Goal: Task Accomplishment & Management: Complete application form

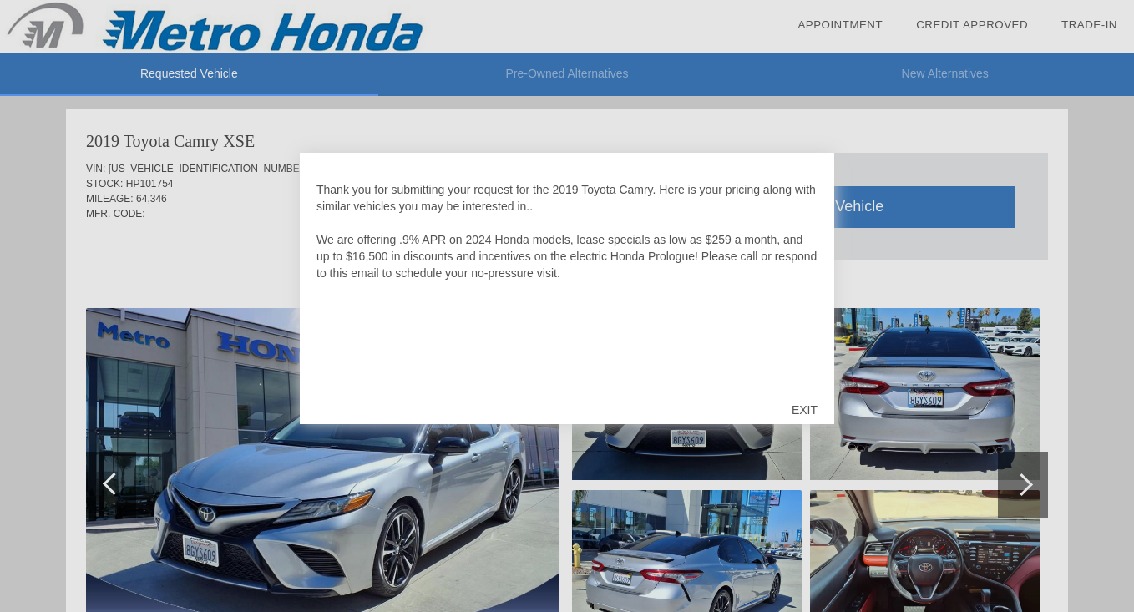
click at [807, 405] on div "EXIT" at bounding box center [804, 410] width 59 height 50
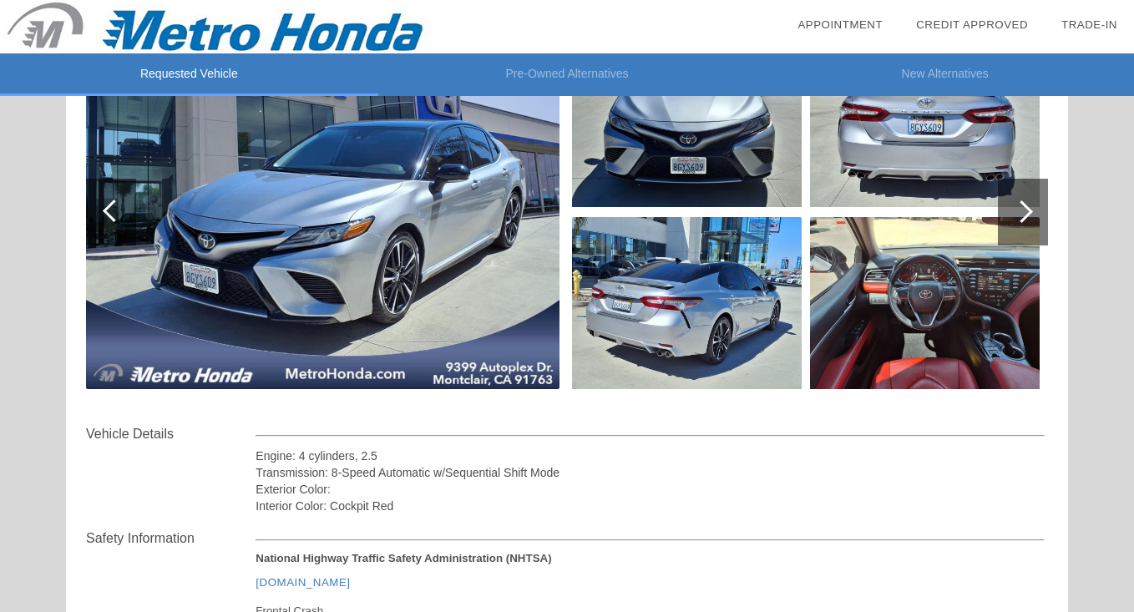
scroll to position [277, 0]
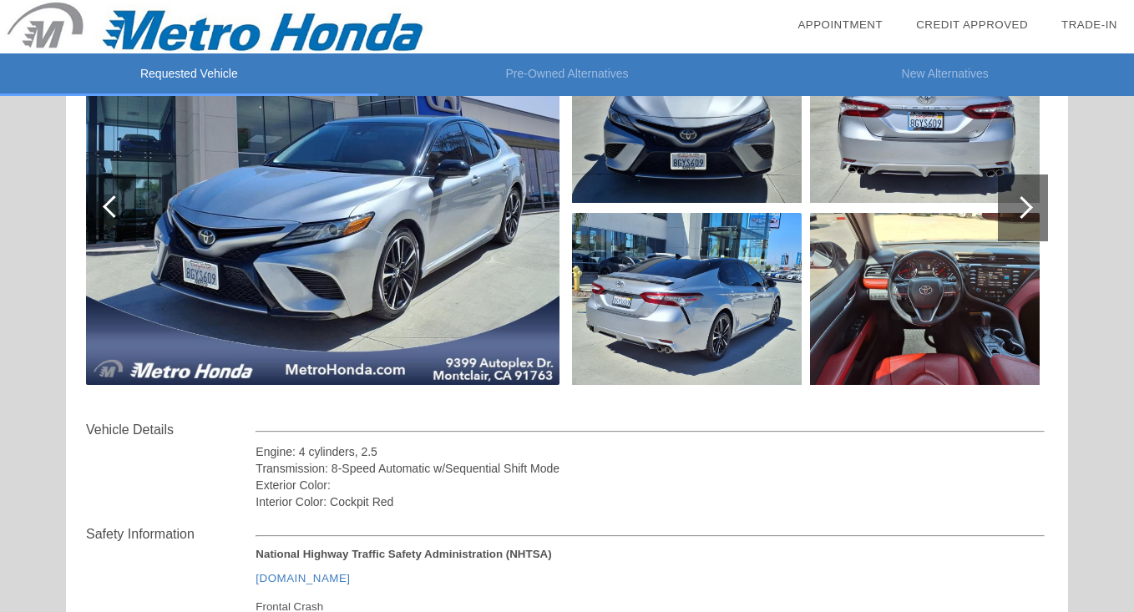
click at [1021, 197] on div at bounding box center [1022, 207] width 23 height 23
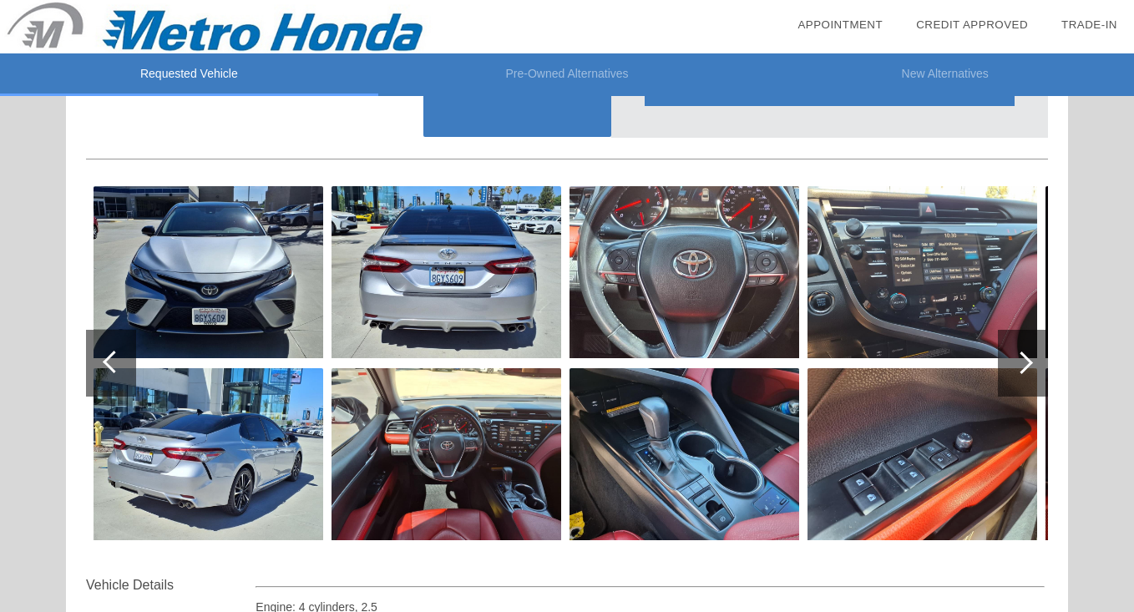
scroll to position [125, 0]
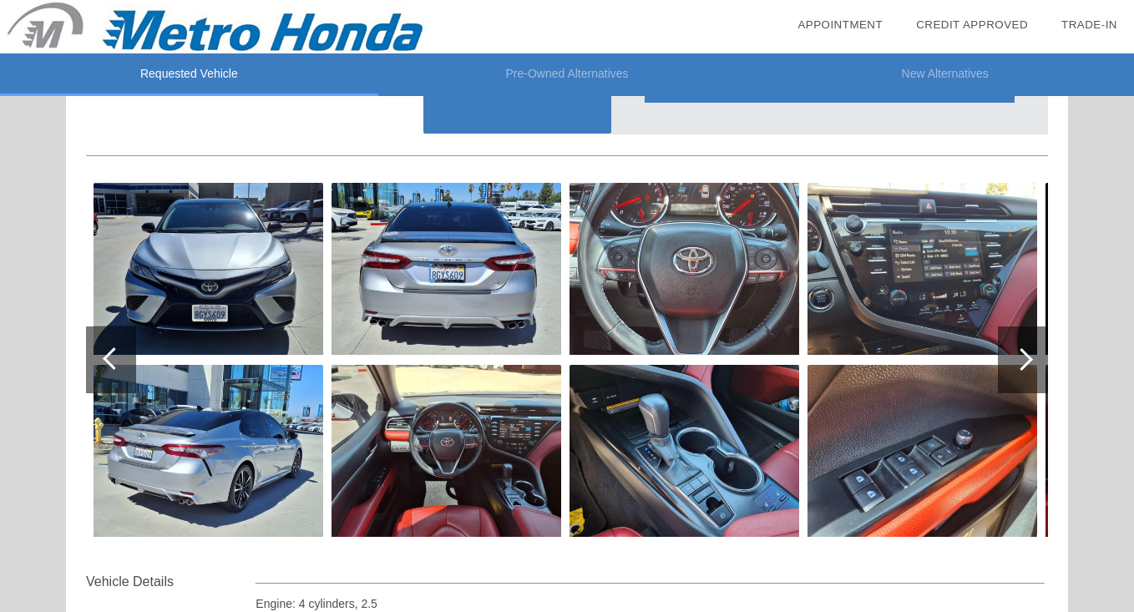
click at [1036, 365] on div at bounding box center [1023, 360] width 50 height 67
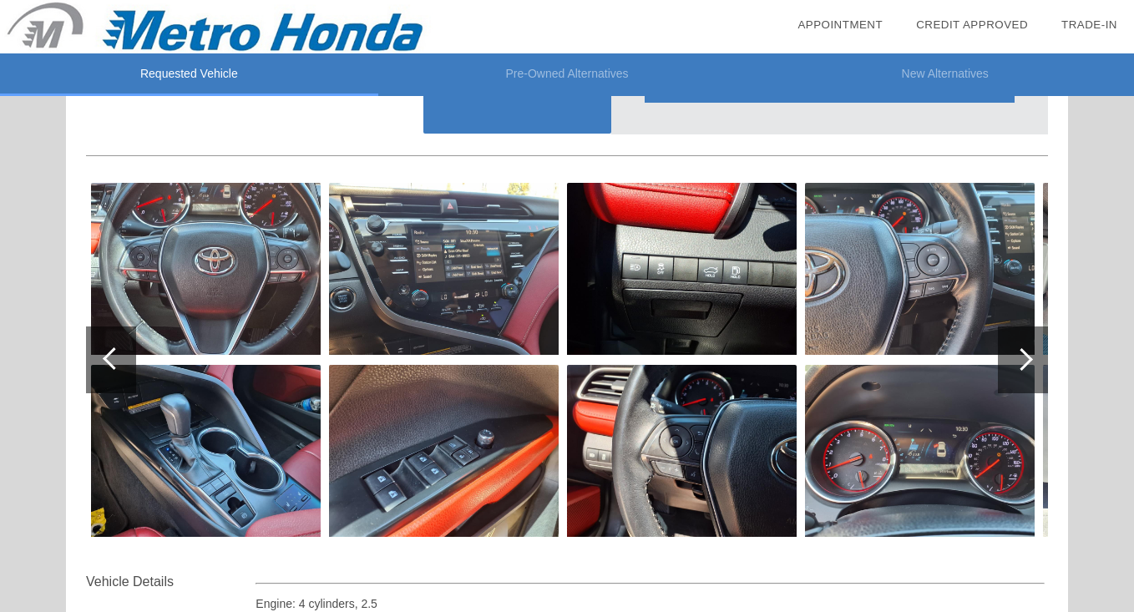
click at [1036, 365] on div at bounding box center [1023, 360] width 50 height 67
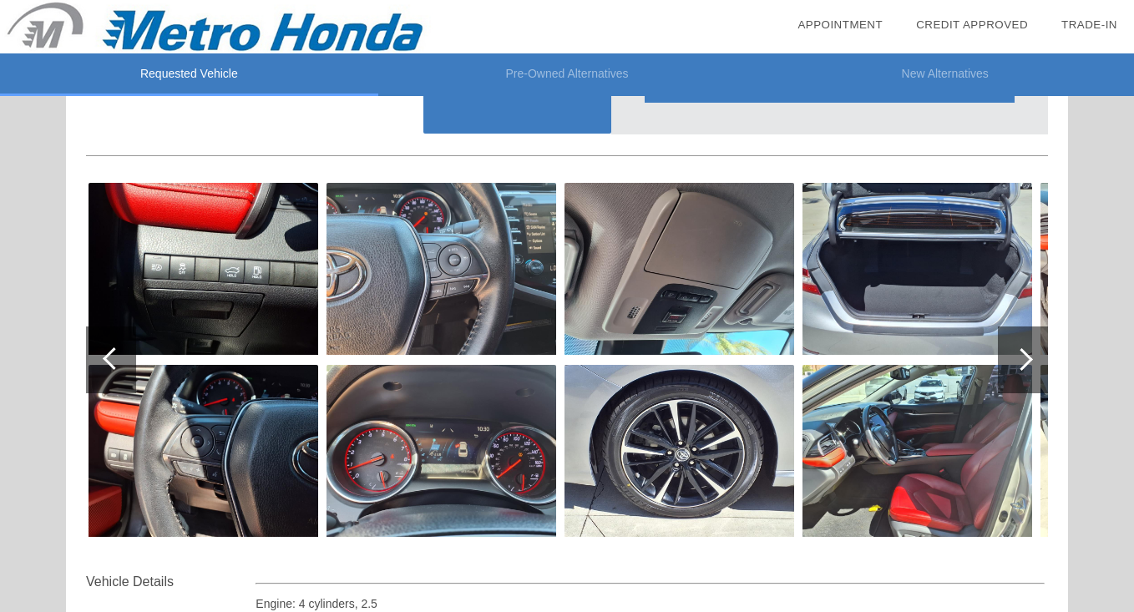
click at [1036, 365] on div at bounding box center [1023, 360] width 50 height 67
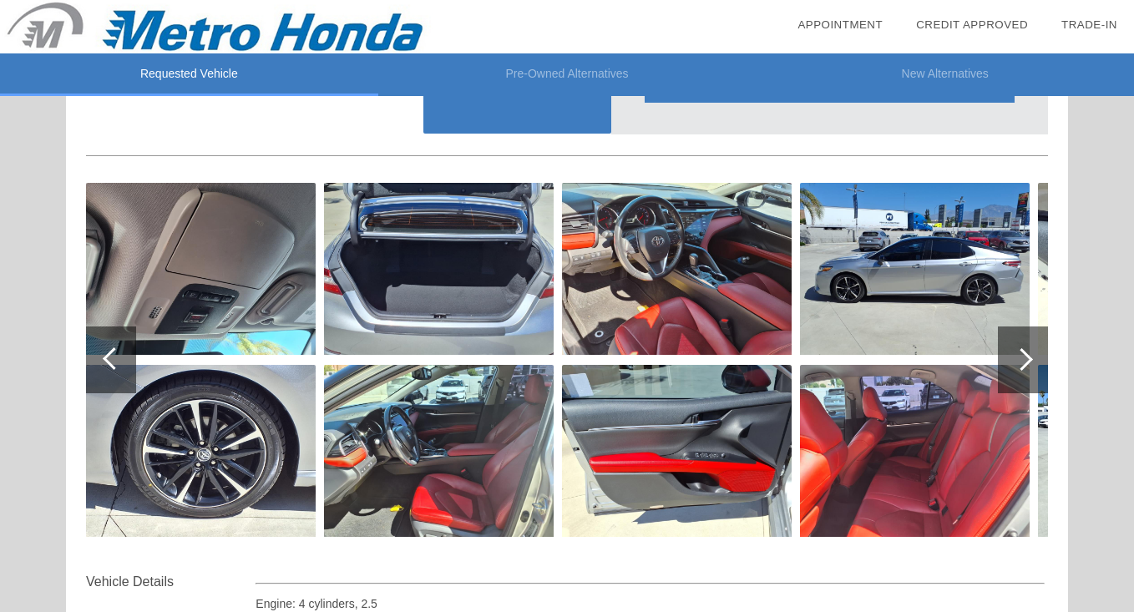
click at [1036, 365] on div at bounding box center [1023, 360] width 50 height 67
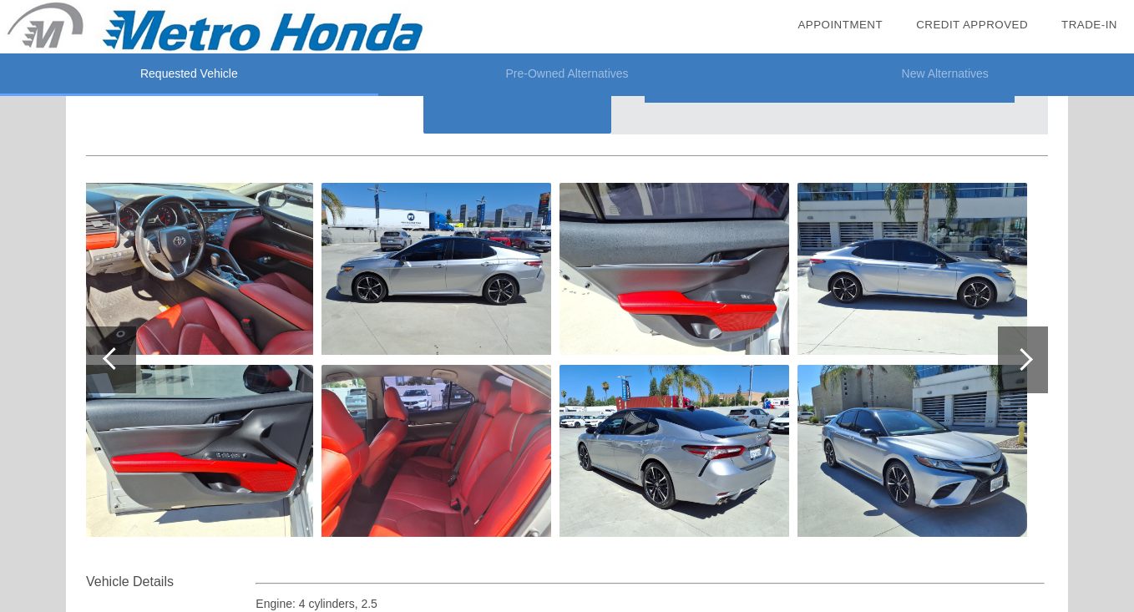
click at [1035, 364] on div at bounding box center [1023, 360] width 50 height 67
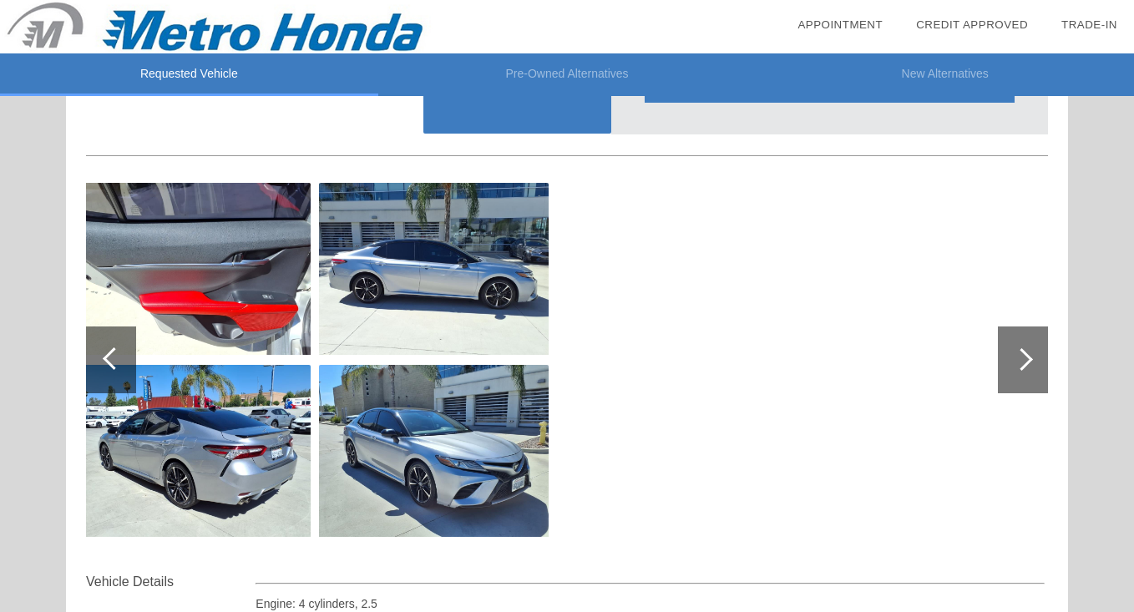
click at [1033, 363] on div at bounding box center [1023, 360] width 50 height 67
click at [116, 358] on div at bounding box center [114, 359] width 23 height 23
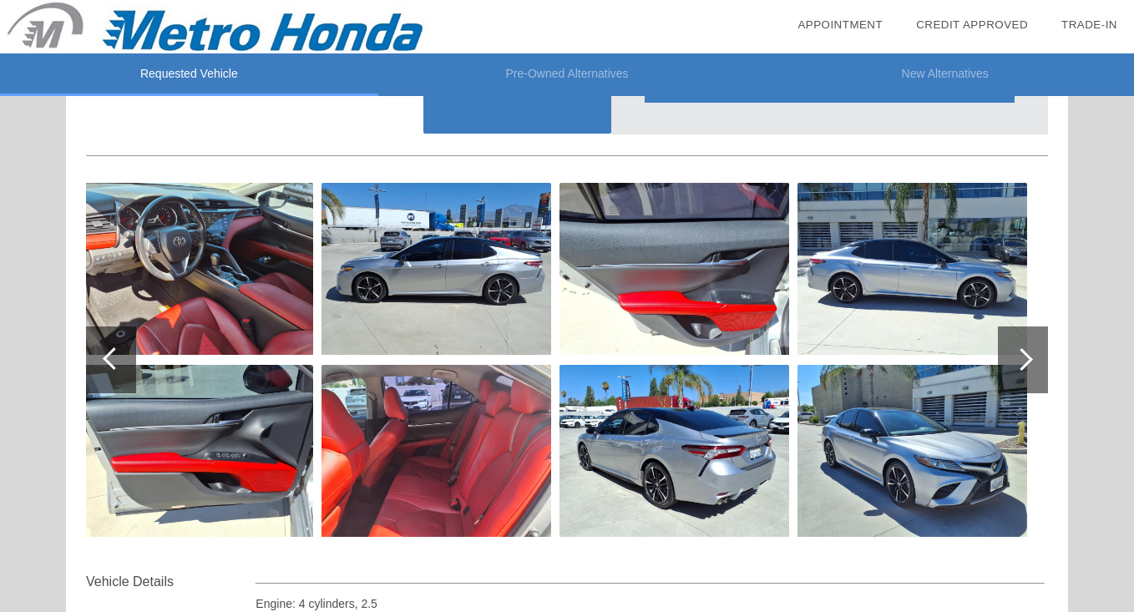
click at [116, 358] on div at bounding box center [114, 359] width 23 height 23
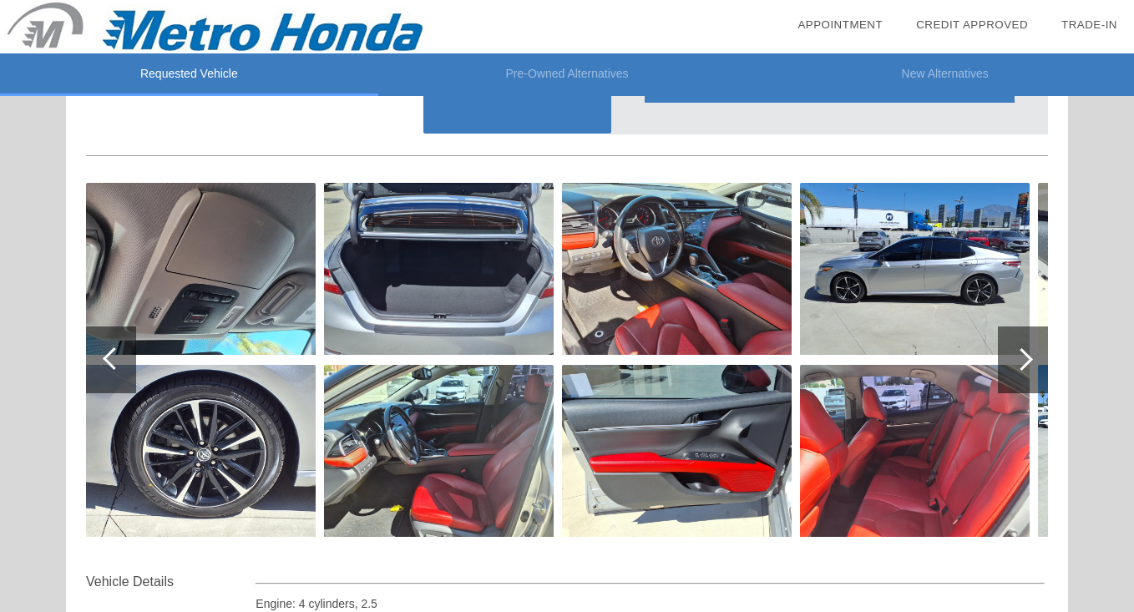
click at [116, 358] on div at bounding box center [114, 359] width 23 height 23
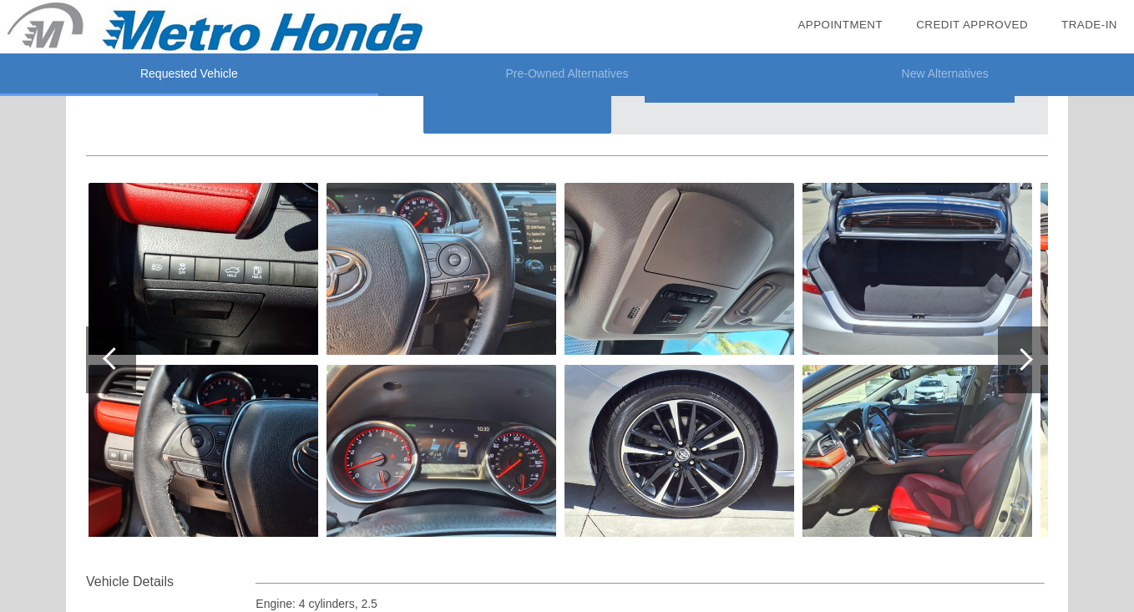
click at [115, 358] on div at bounding box center [114, 359] width 23 height 23
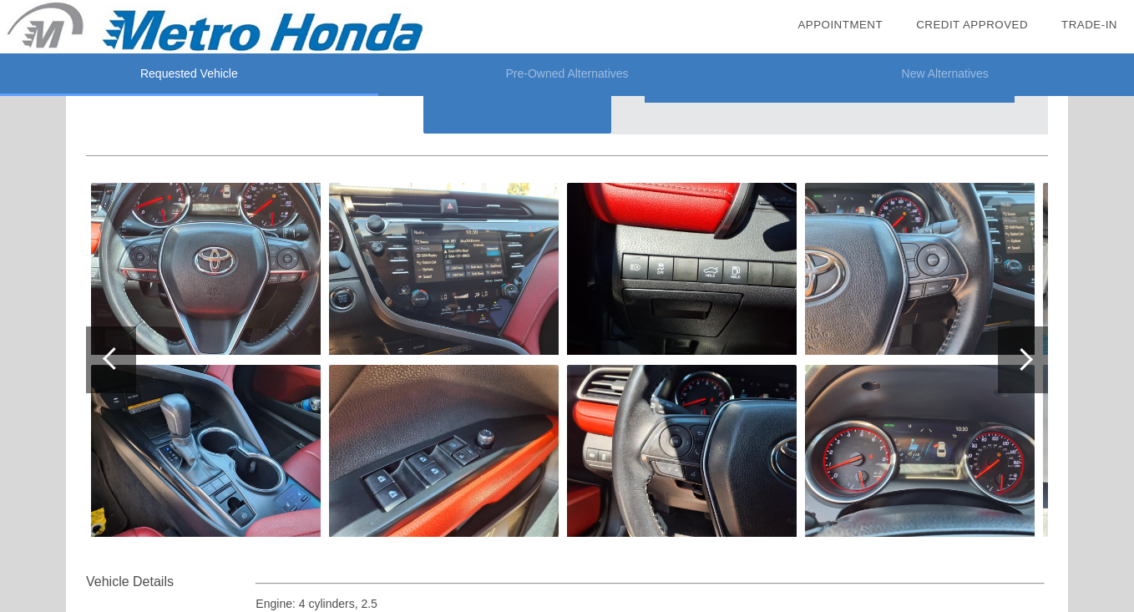
click at [114, 358] on div at bounding box center [114, 359] width 23 height 23
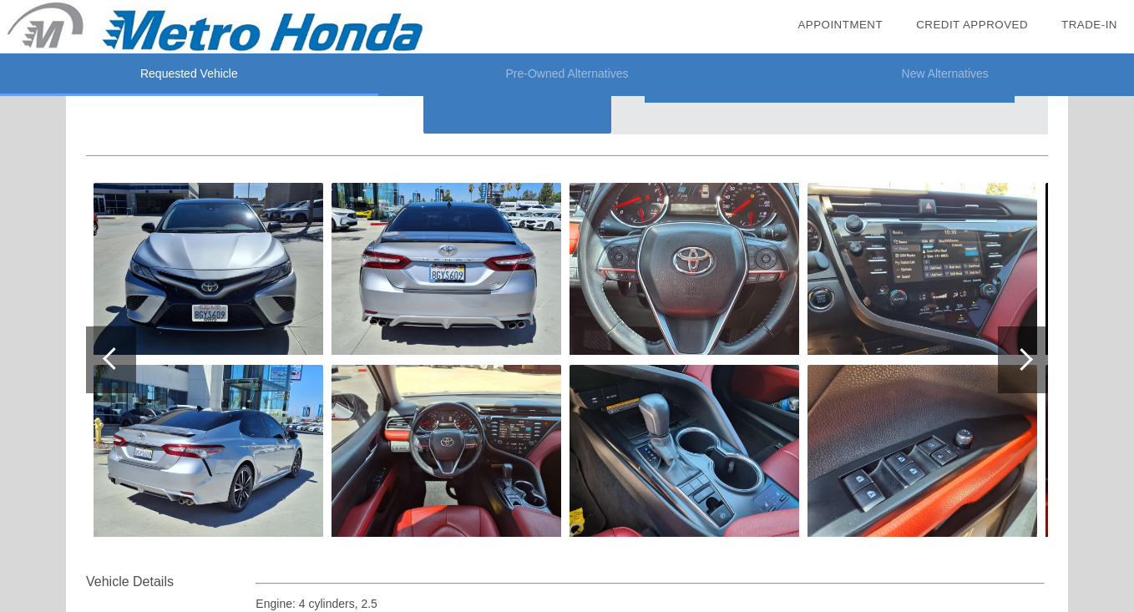
click at [114, 358] on div at bounding box center [114, 359] width 23 height 23
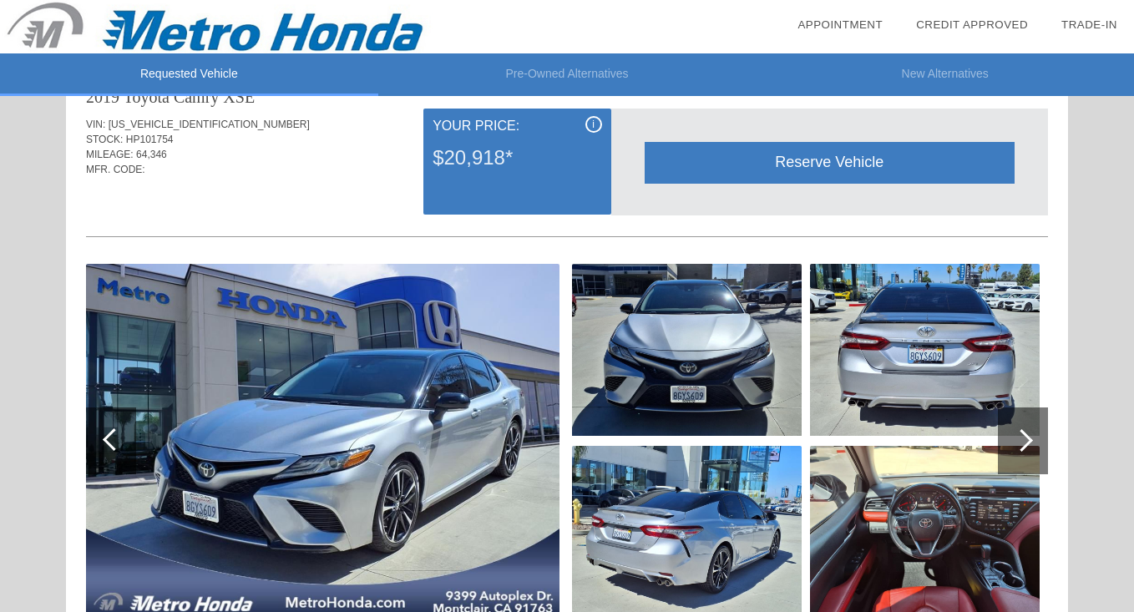
scroll to position [46, 0]
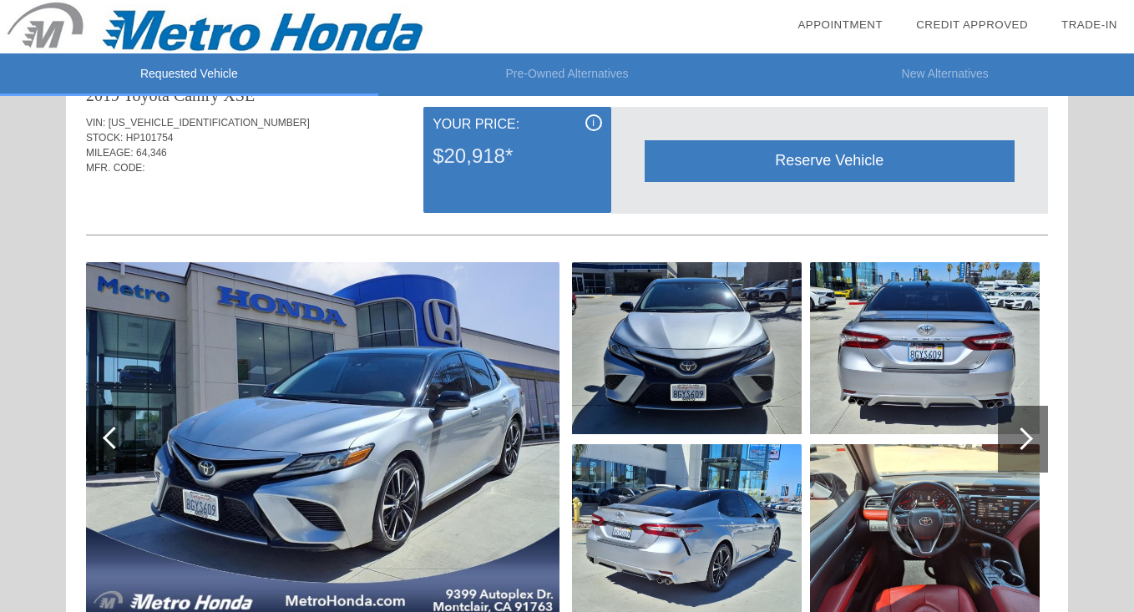
click at [1037, 439] on div at bounding box center [1023, 439] width 50 height 67
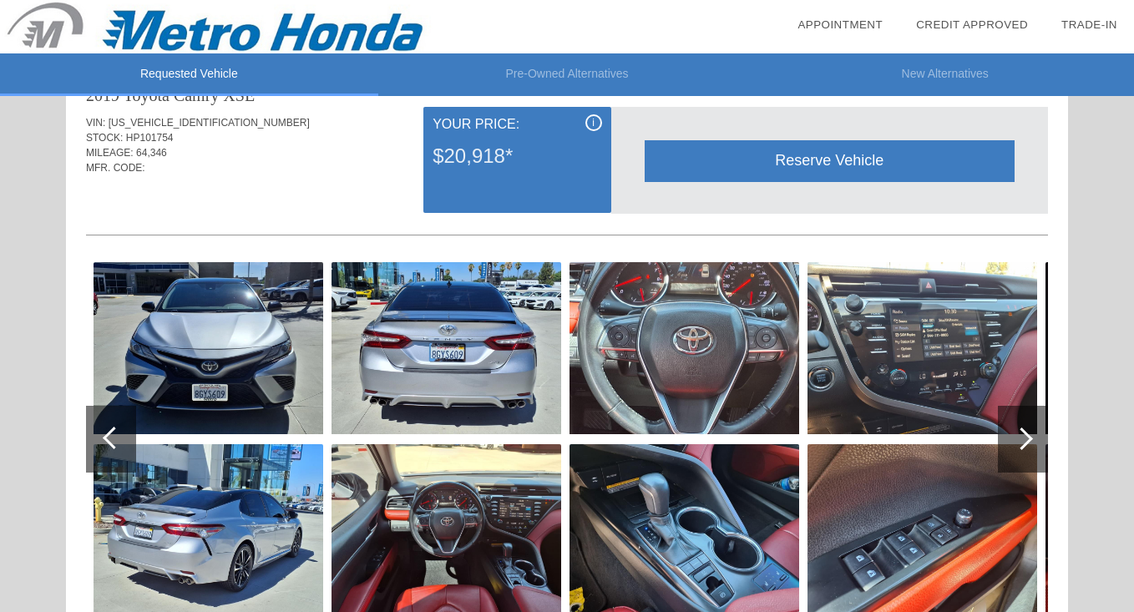
click at [1037, 439] on div at bounding box center [1023, 439] width 50 height 67
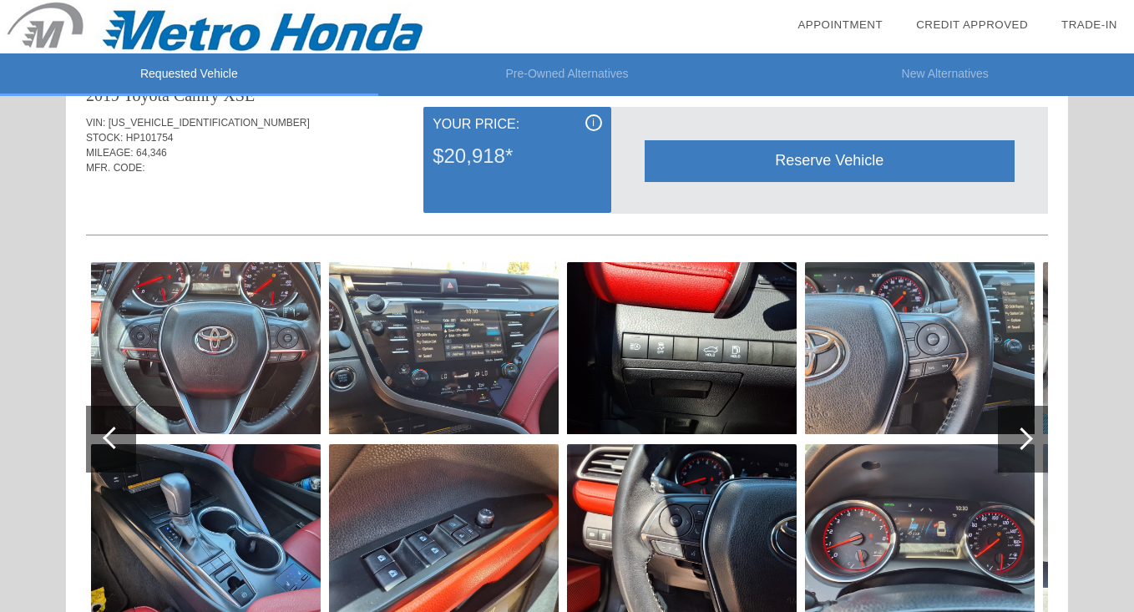
click at [1037, 439] on div at bounding box center [1023, 439] width 50 height 67
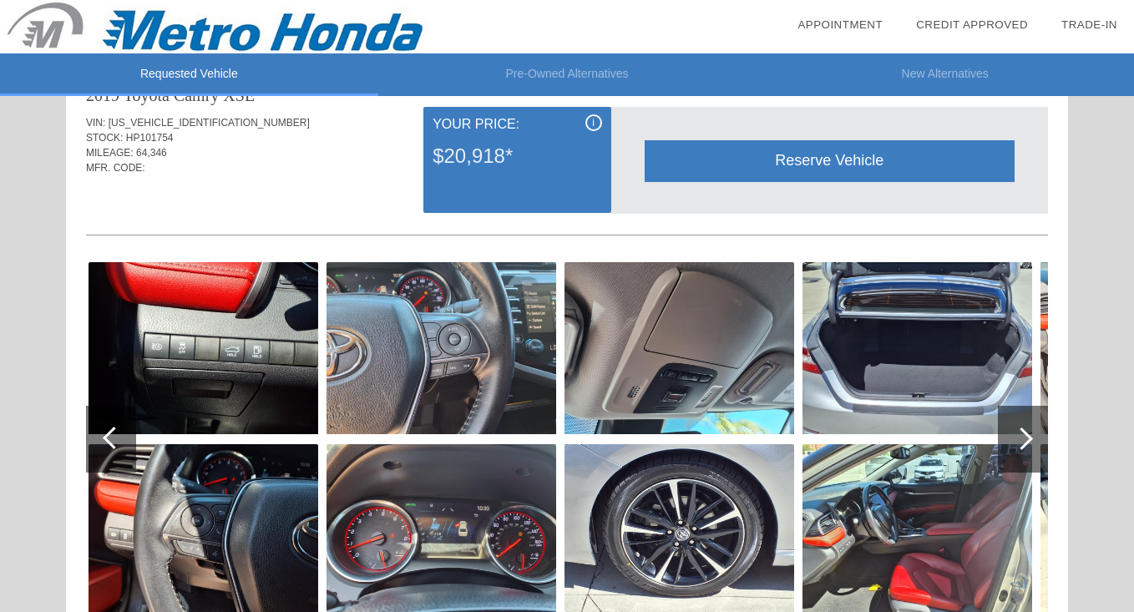
click at [1037, 439] on div at bounding box center [1023, 439] width 50 height 67
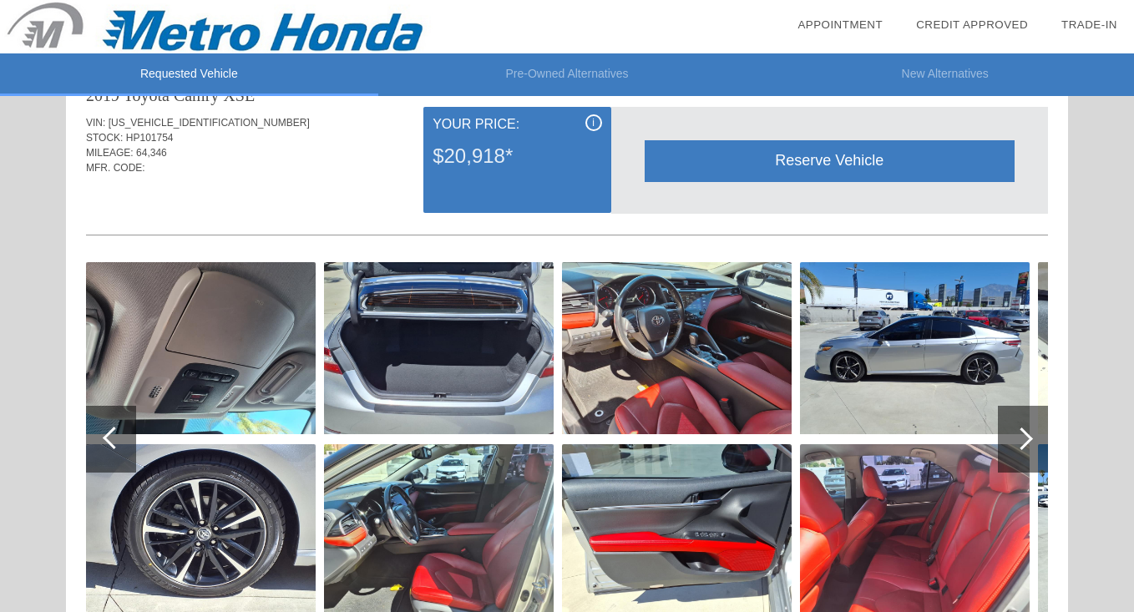
click at [1026, 450] on div at bounding box center [1023, 439] width 50 height 67
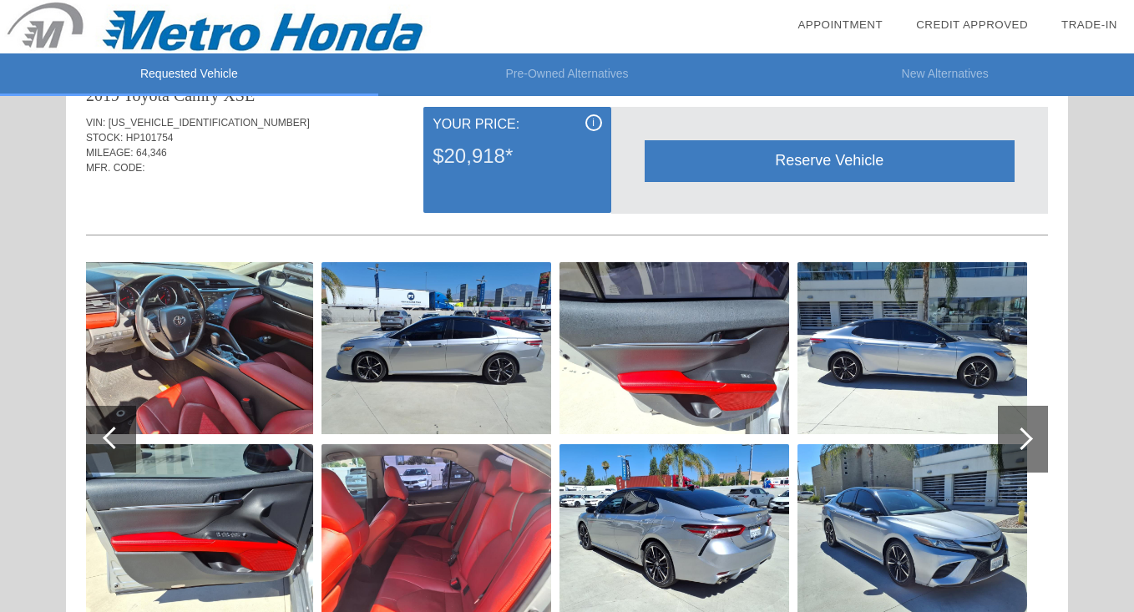
click at [1026, 450] on div at bounding box center [1023, 439] width 50 height 67
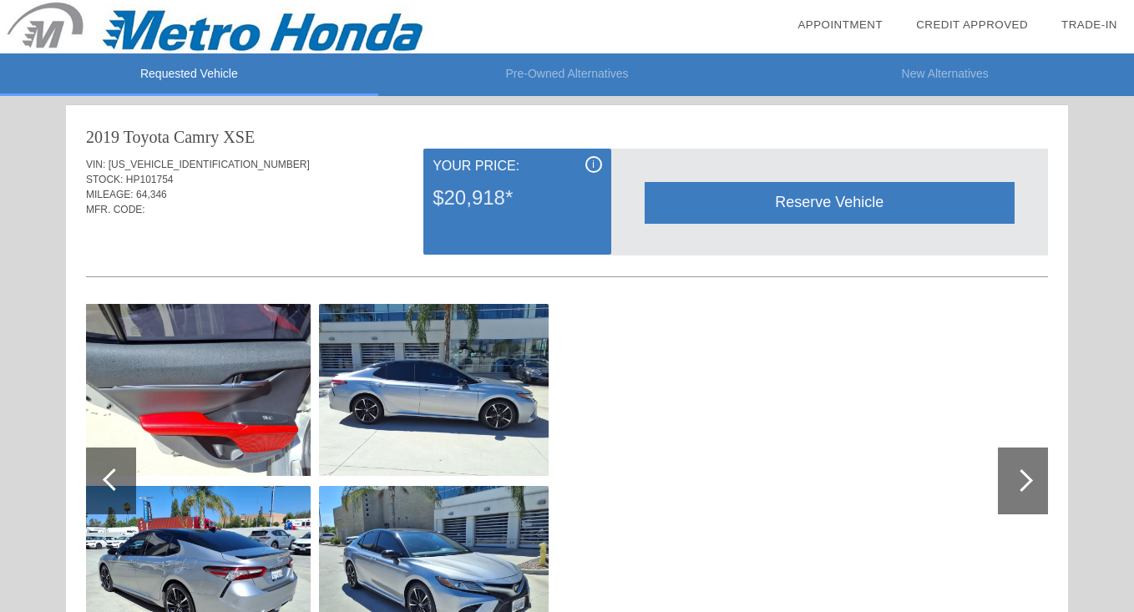
scroll to position [0, 0]
